Goal: Information Seeking & Learning: Learn about a topic

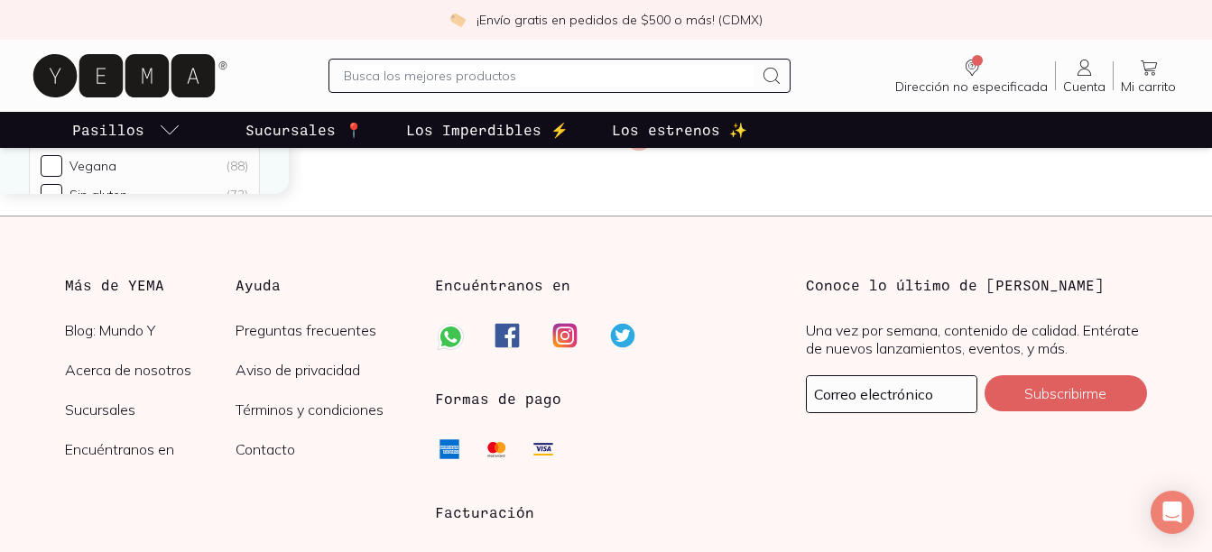
scroll to position [2797, 0]
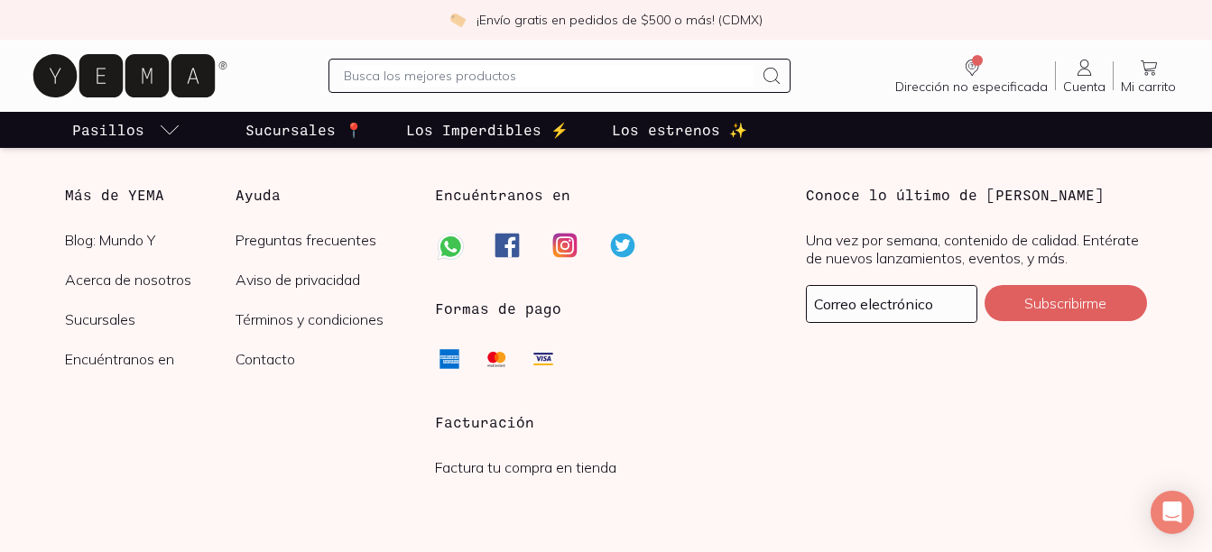
click at [89, 280] on link "Acerca de nosotros" at bounding box center [150, 280] width 170 height 18
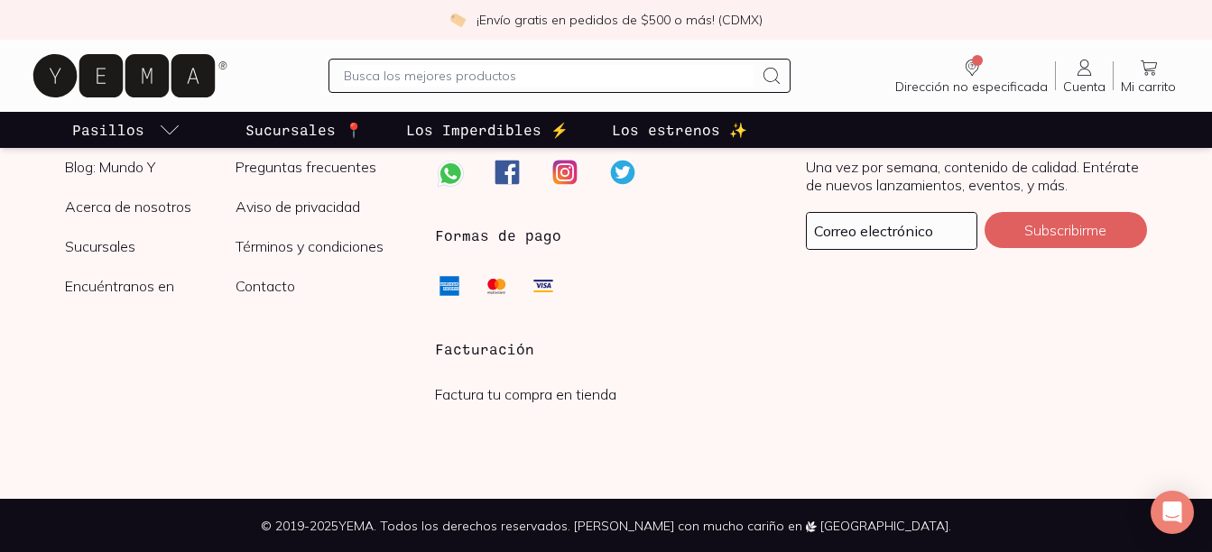
scroll to position [4890, 0]
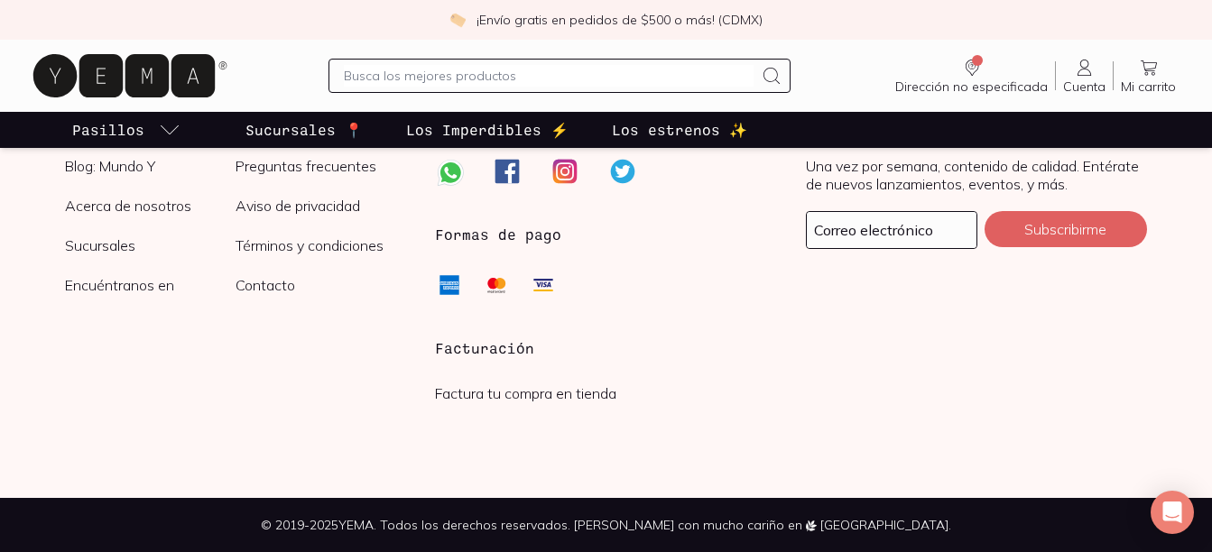
click at [281, 282] on link "Contacto" at bounding box center [320, 285] width 170 height 18
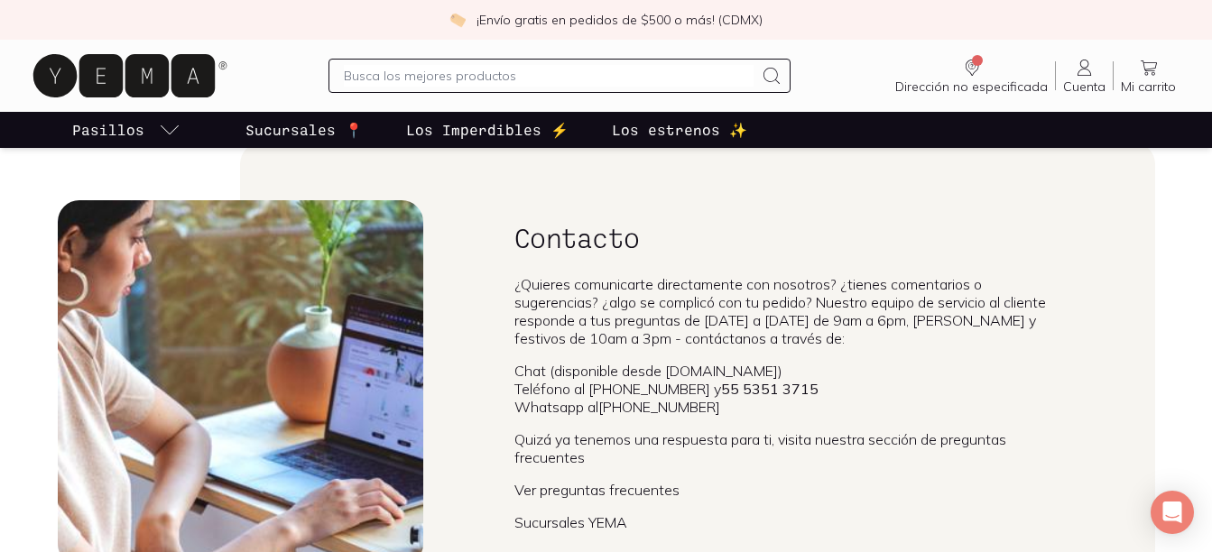
scroll to position [90, 0]
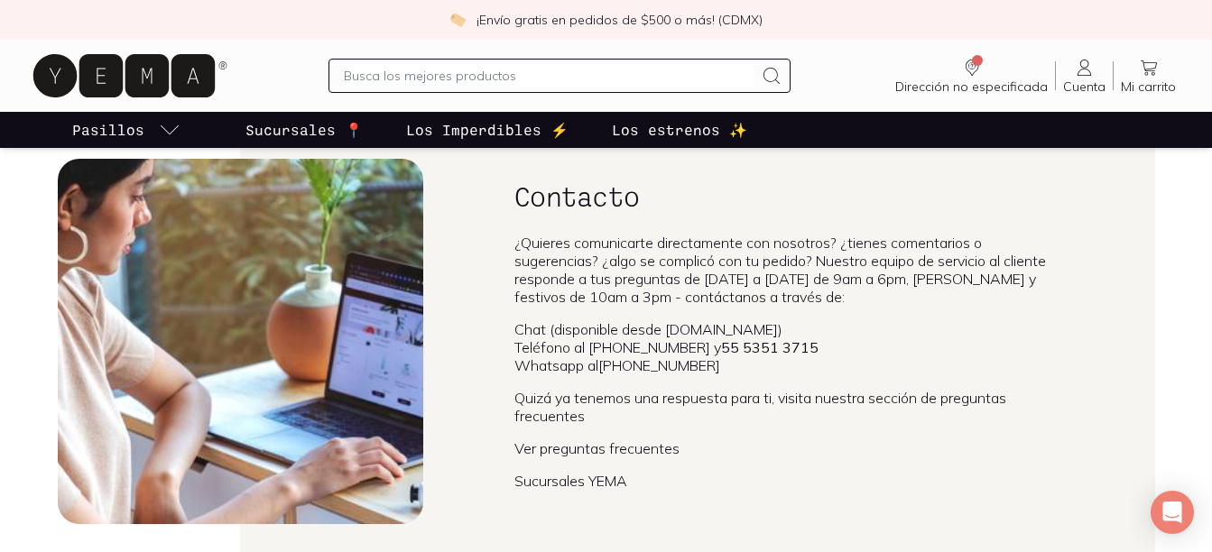
click at [293, 124] on p "Sucursales 📍" at bounding box center [303, 130] width 117 height 22
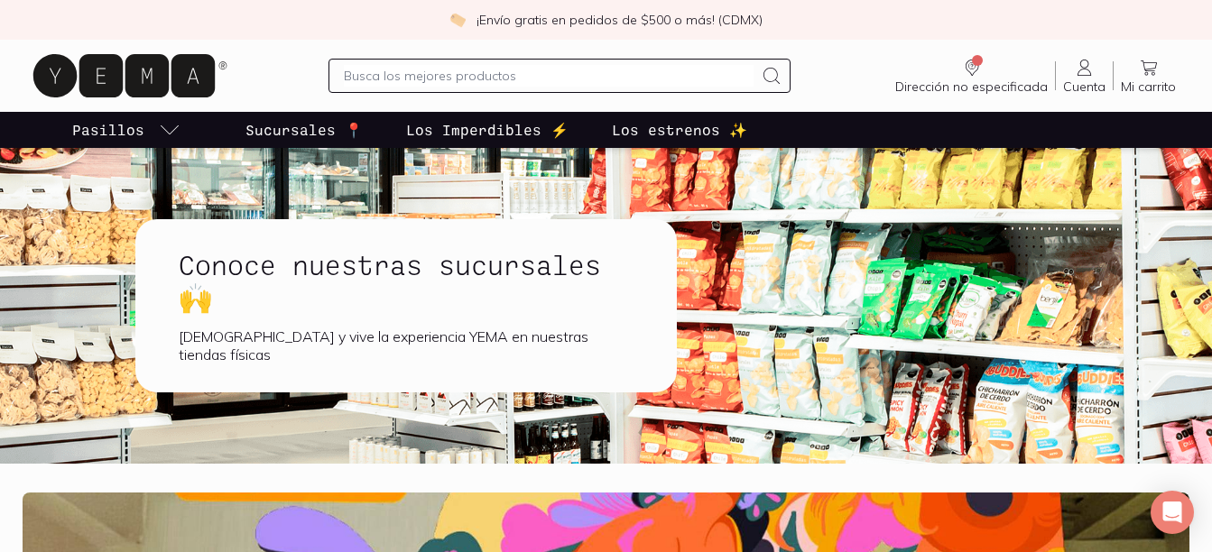
click at [473, 122] on p "Los Imperdibles ⚡️" at bounding box center [487, 130] width 162 height 22
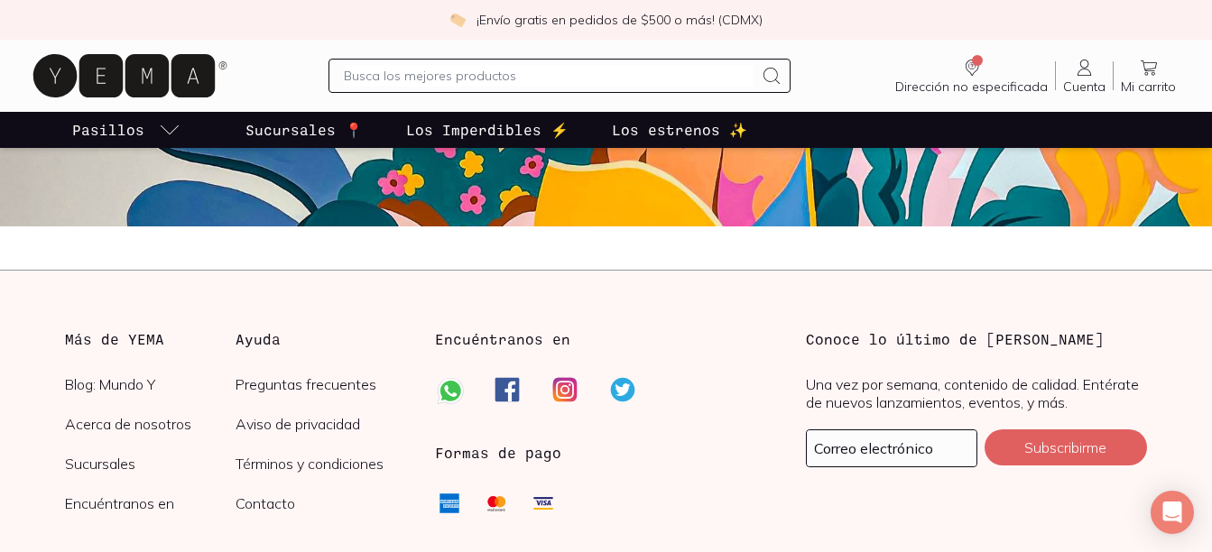
scroll to position [2165, 0]
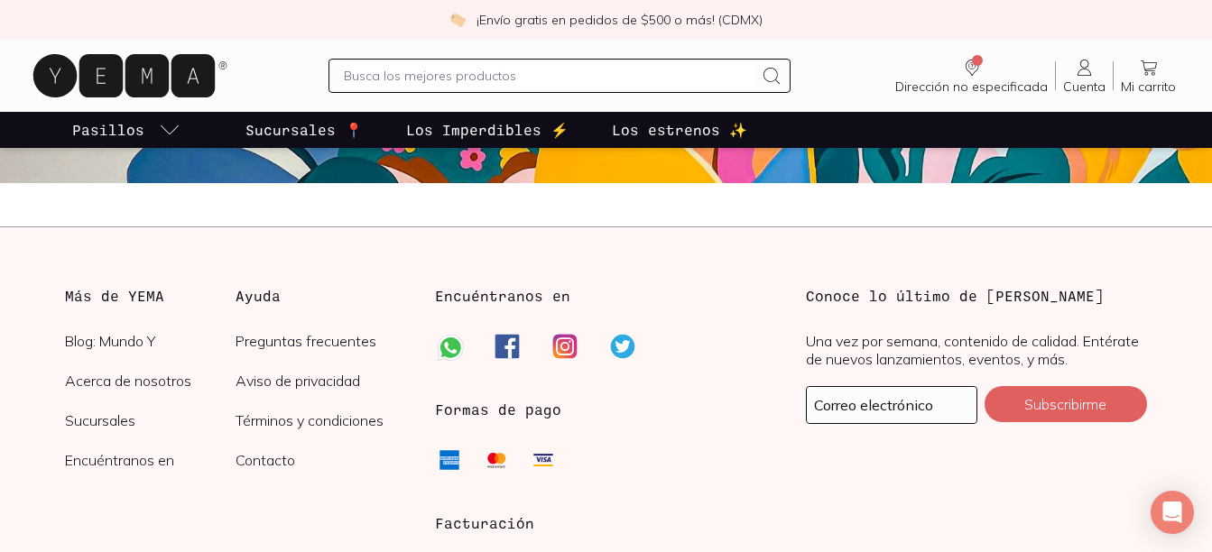
click at [281, 339] on link "Preguntas frecuentes" at bounding box center [320, 341] width 170 height 18
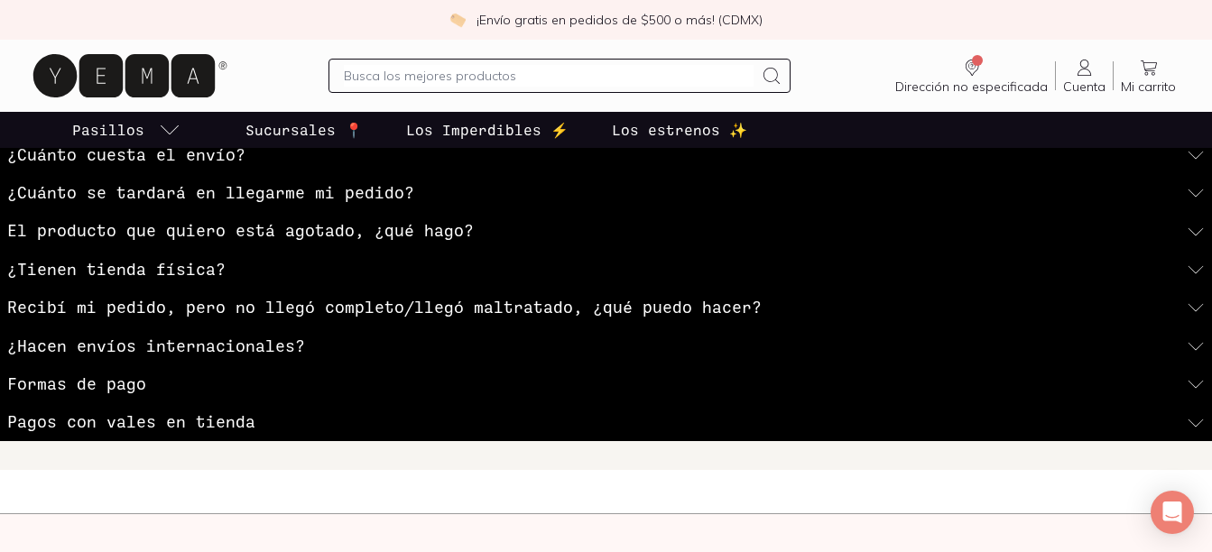
scroll to position [451, 0]
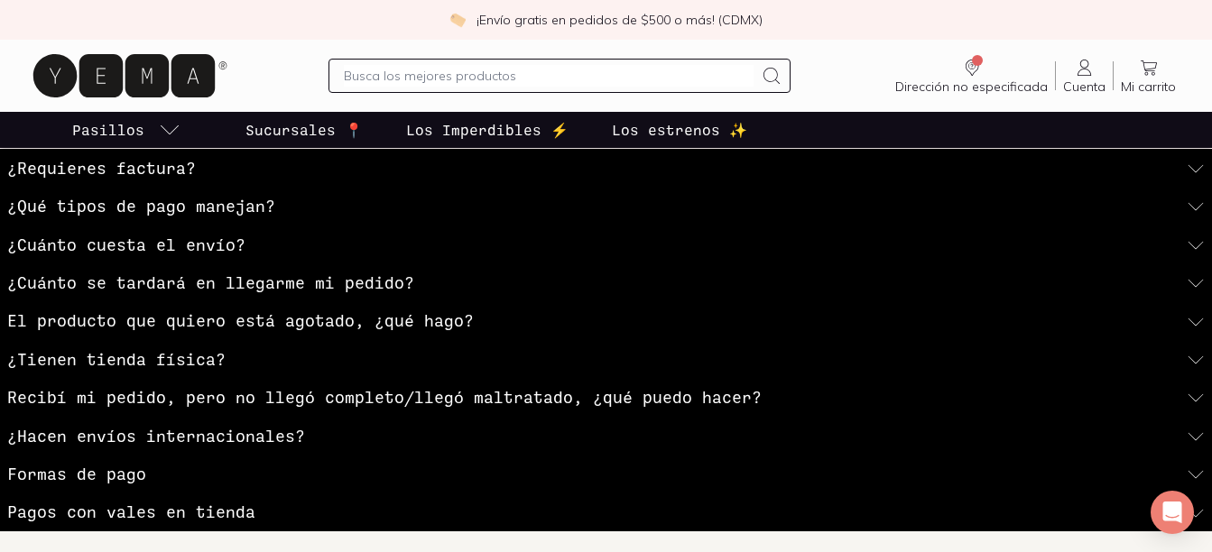
click at [124, 247] on h3 "¿Cuánto cuesta el envío?" at bounding box center [126, 244] width 238 height 23
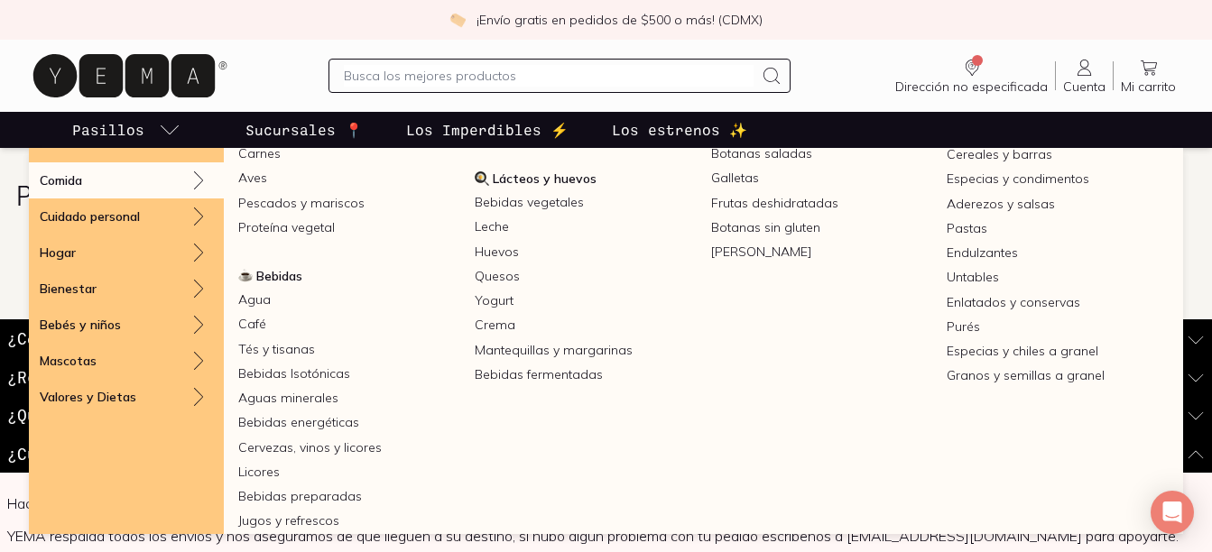
scroll to position [319, 0]
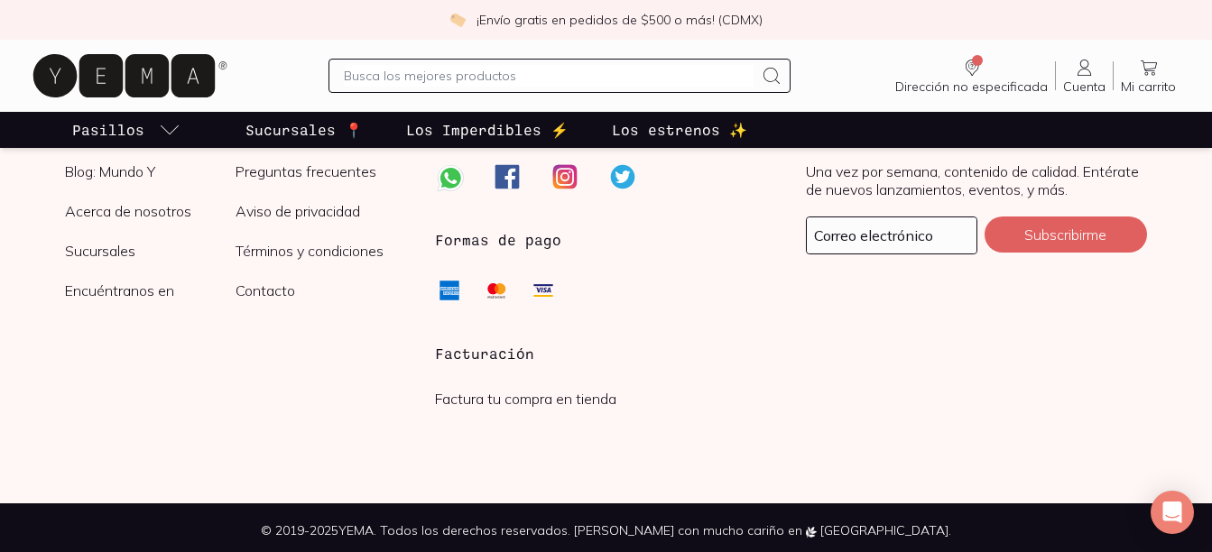
scroll to position [2340, 0]
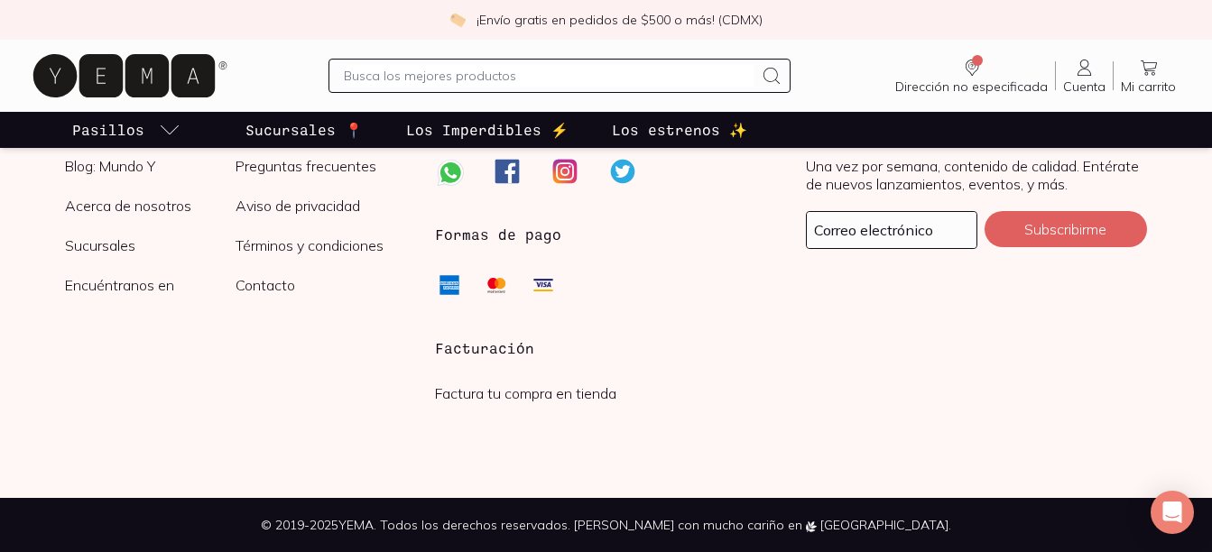
click at [252, 287] on link "Contacto" at bounding box center [320, 285] width 170 height 18
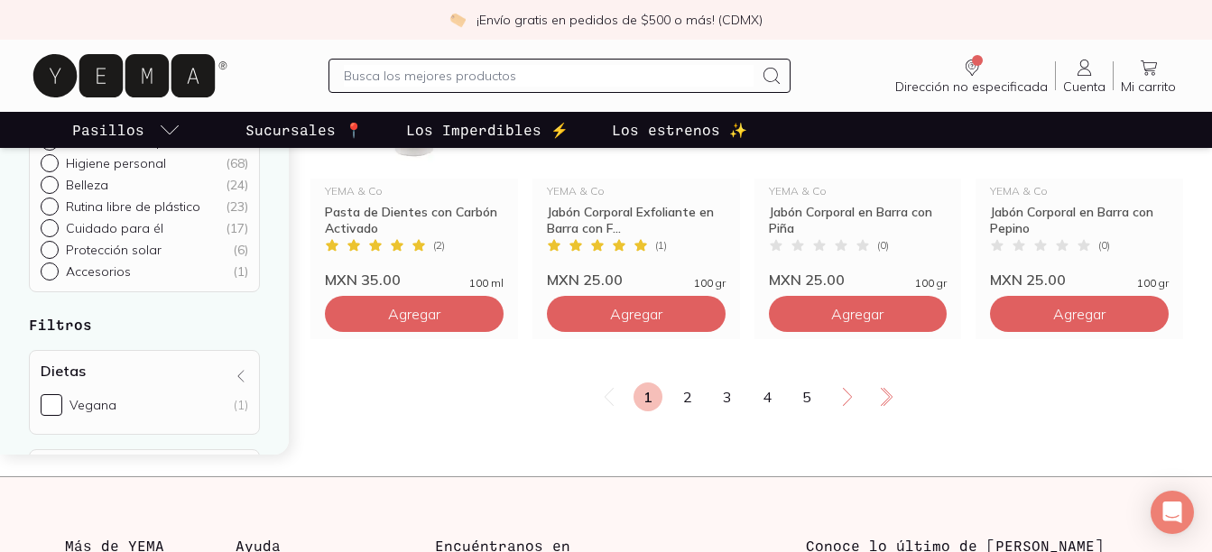
scroll to position [2436, 0]
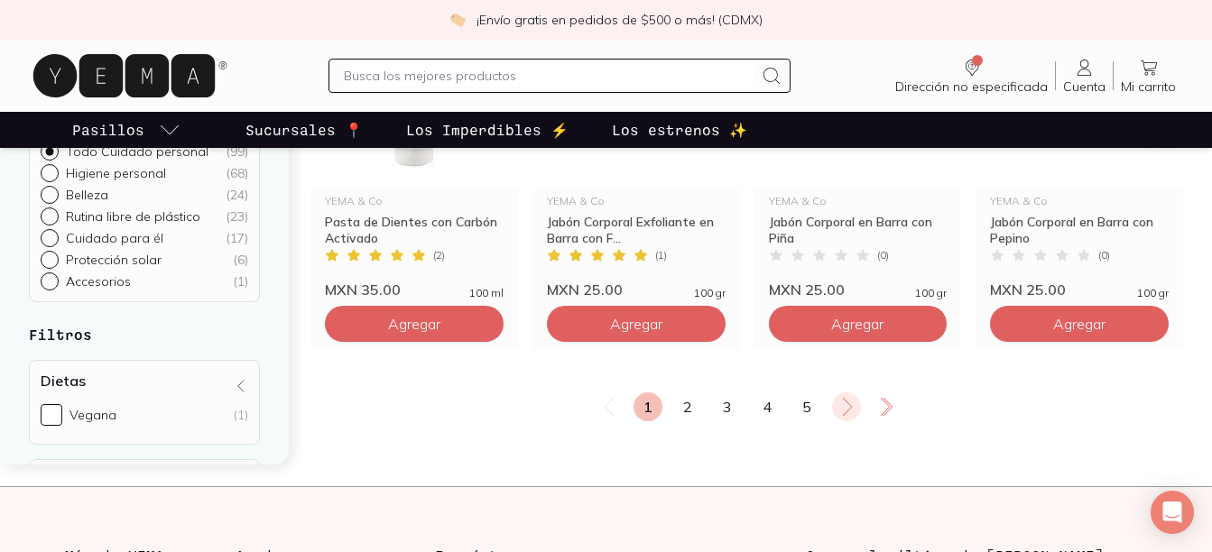
click at [848, 405] on icon at bounding box center [847, 407] width 22 height 22
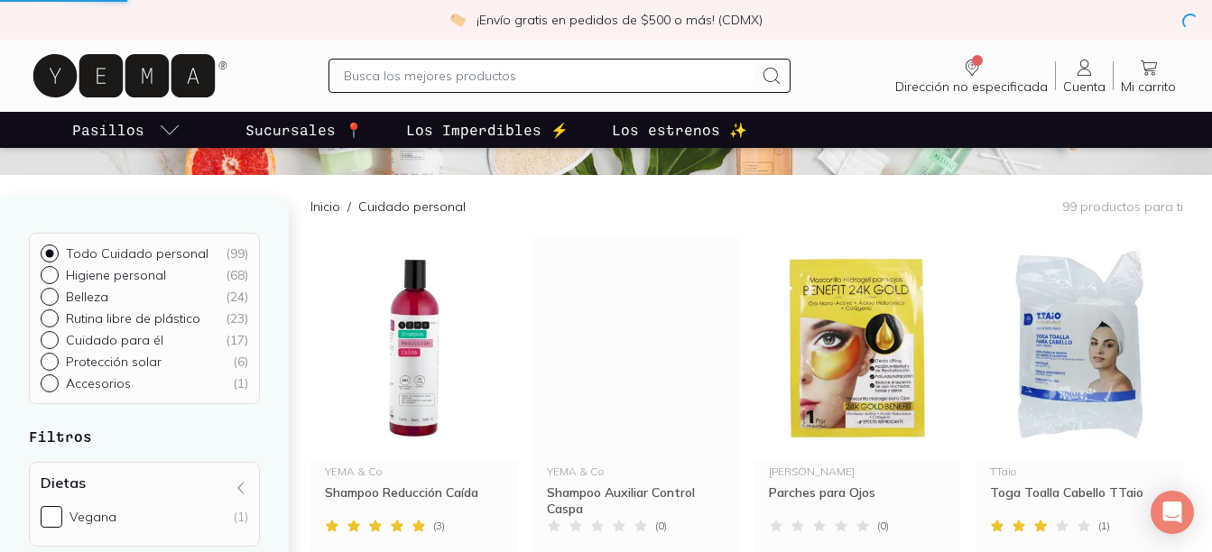
scroll to position [238, 0]
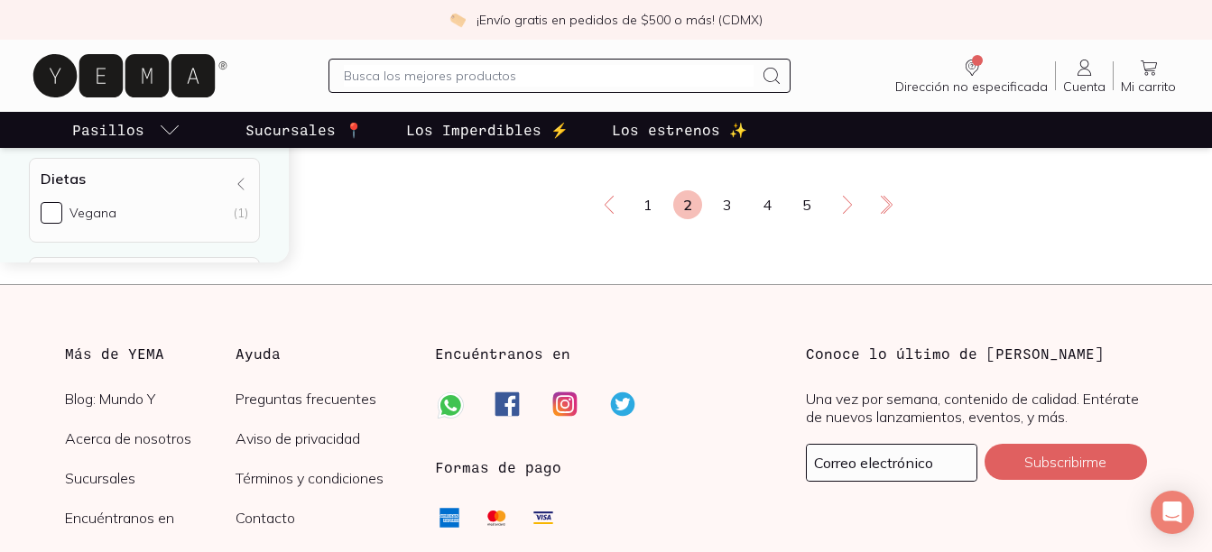
scroll to position [2447, 0]
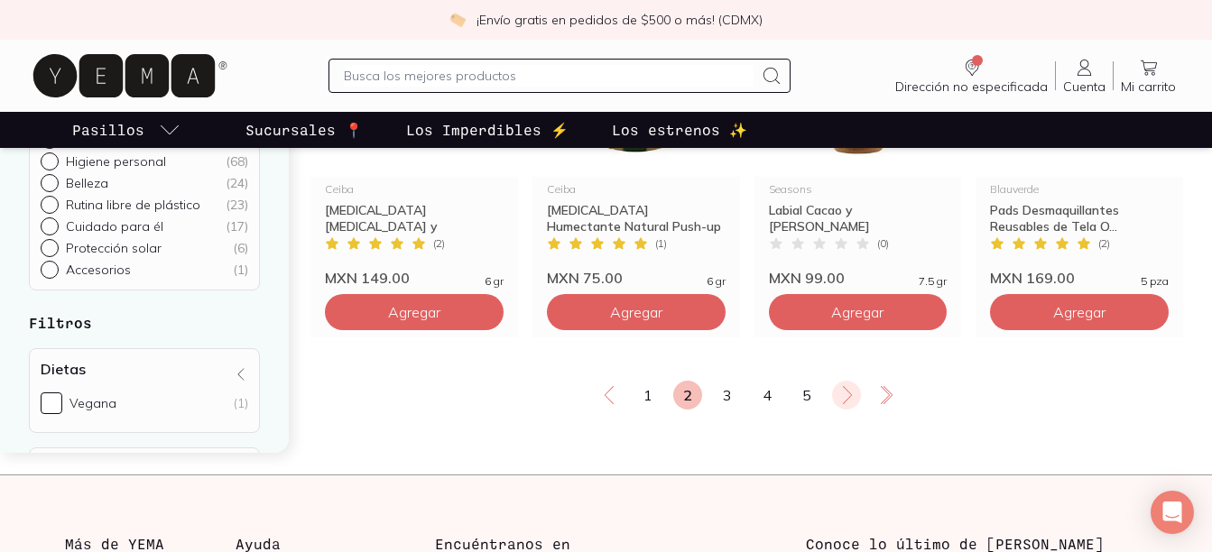
click at [843, 394] on icon at bounding box center [847, 395] width 22 height 22
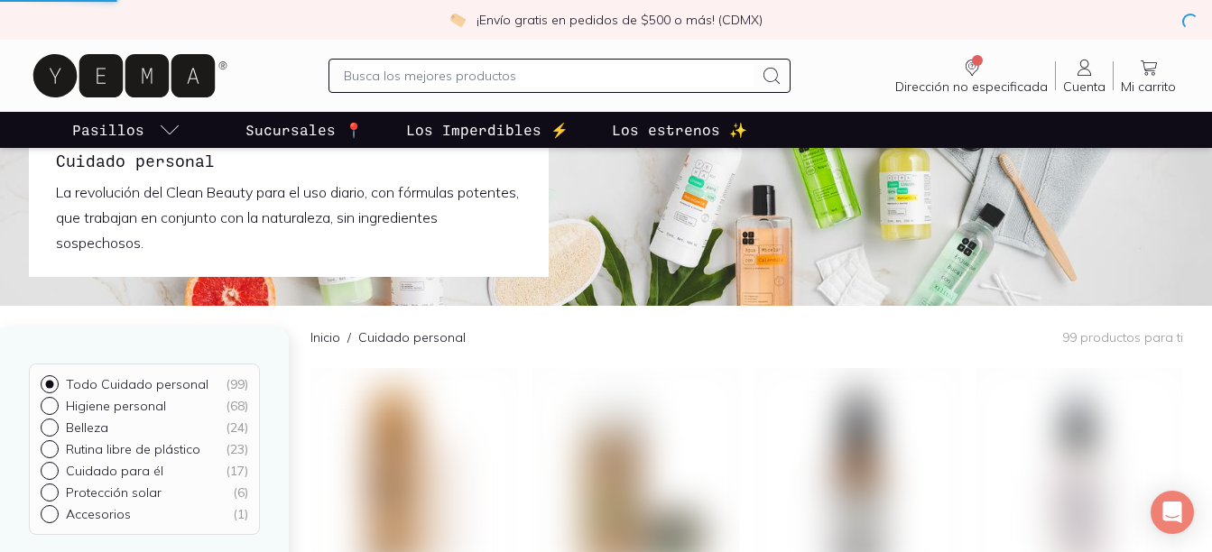
scroll to position [0, 0]
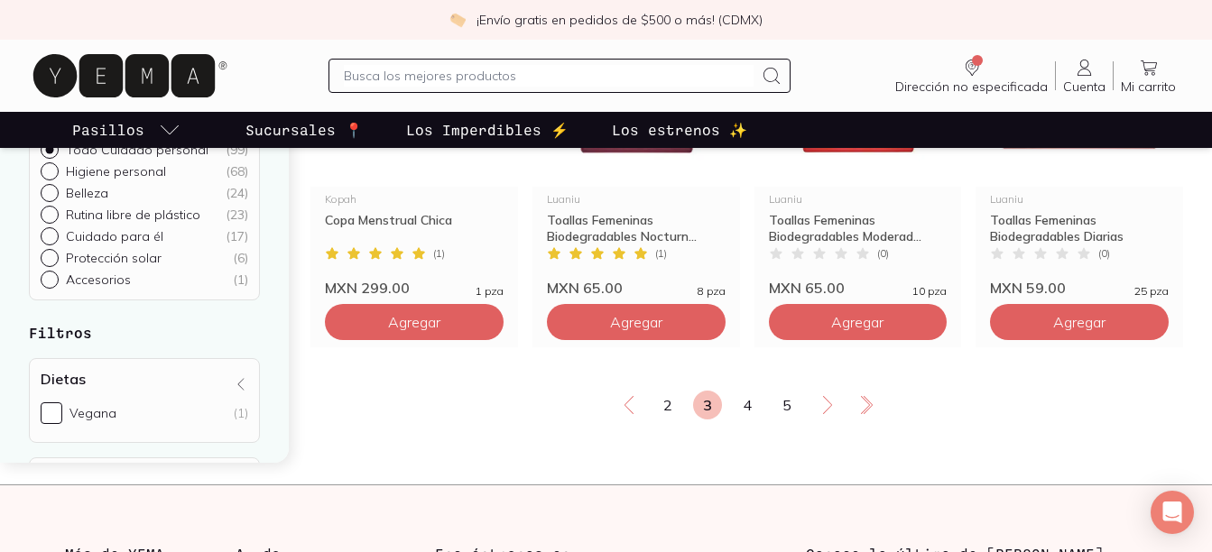
scroll to position [2436, 0]
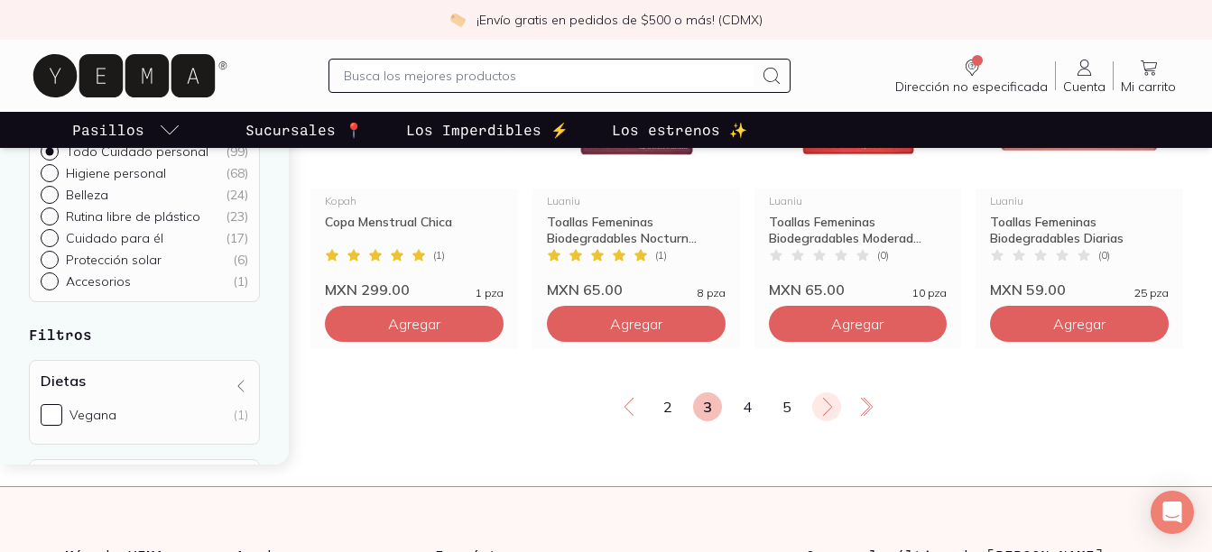
click at [827, 403] on icon at bounding box center [827, 407] width 9 height 18
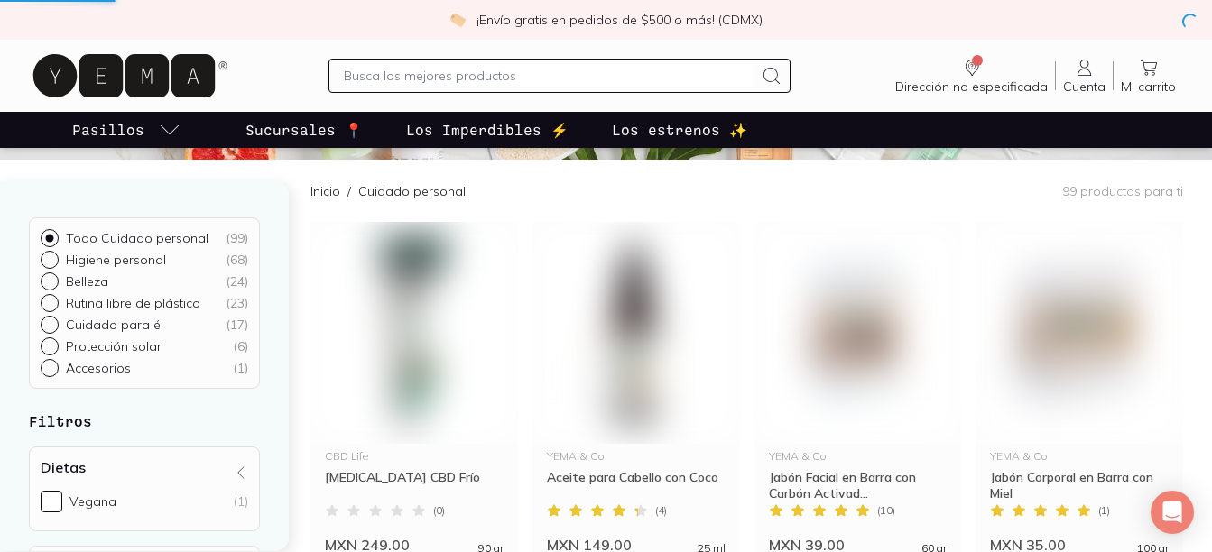
scroll to position [0, 0]
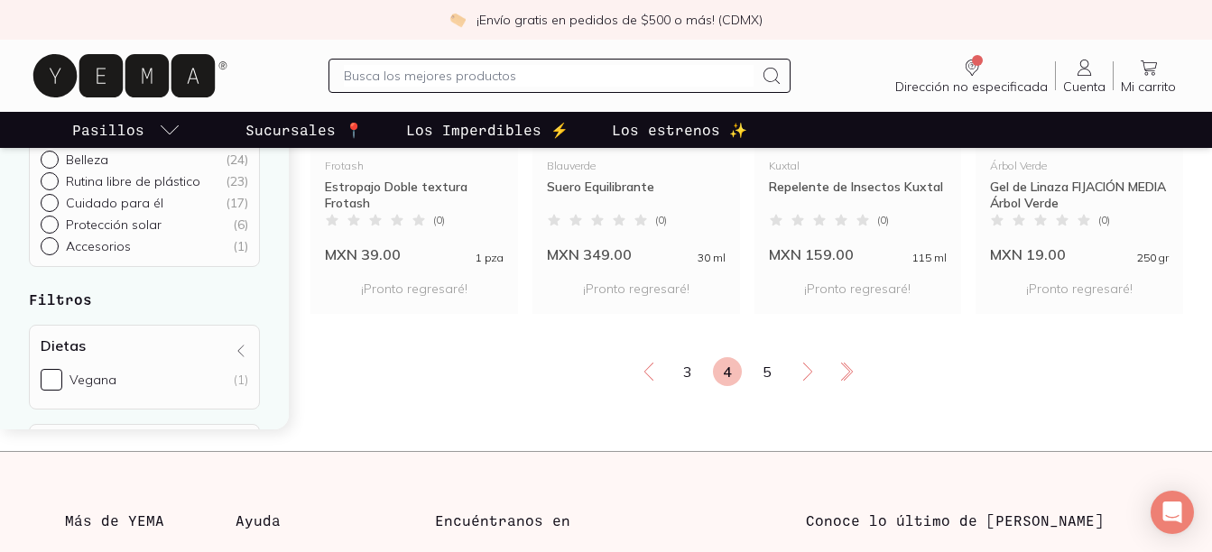
scroll to position [2526, 0]
